Goal: Navigation & Orientation: Find specific page/section

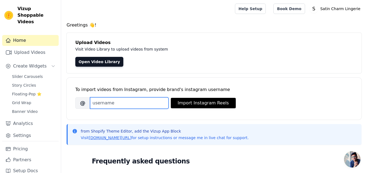
click at [127, 102] on input "Brand's Instagram Username" at bounding box center [129, 102] width 79 height 11
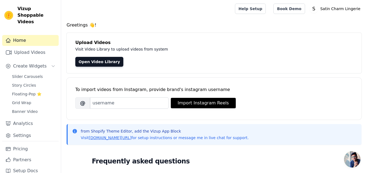
click at [262, 84] on div "To import videos from Instagram, provide brand's instagram username [PERSON_NAM…" at bounding box center [214, 94] width 278 height 33
click at [92, 59] on link "Open Video Library" at bounding box center [99, 62] width 48 height 10
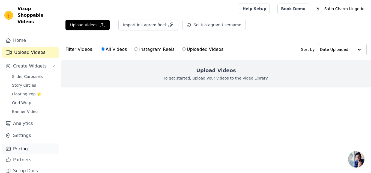
click at [21, 144] on link "Pricing" at bounding box center [30, 148] width 57 height 11
